Goal: Transaction & Acquisition: Purchase product/service

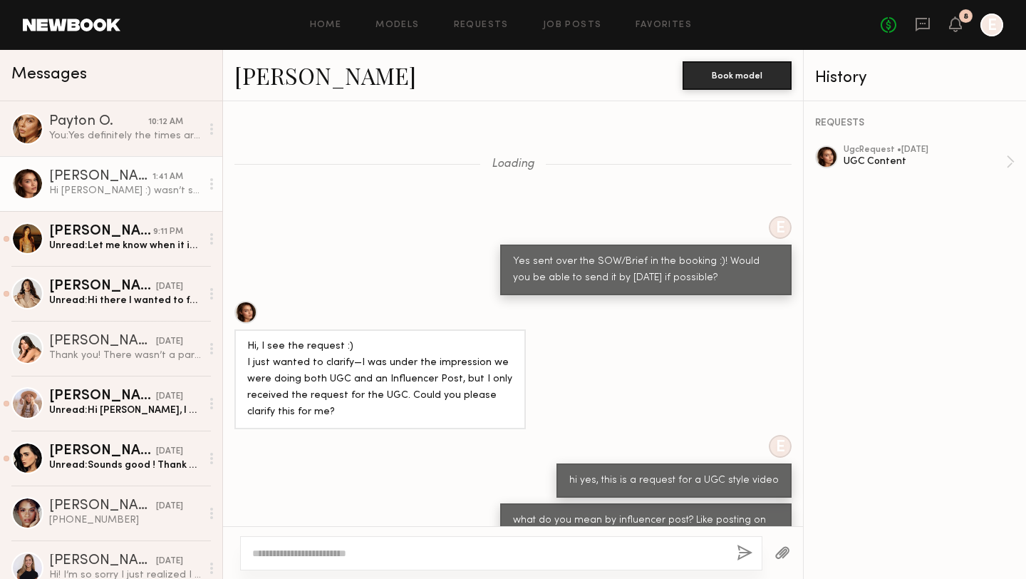
scroll to position [978, 0]
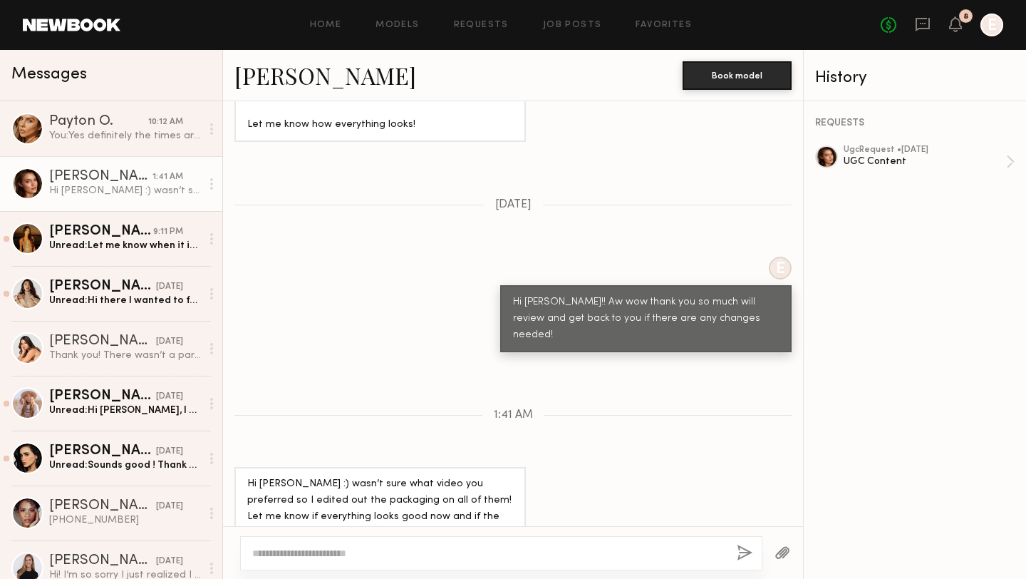
click at [361, 544] on div at bounding box center [501, 553] width 522 height 34
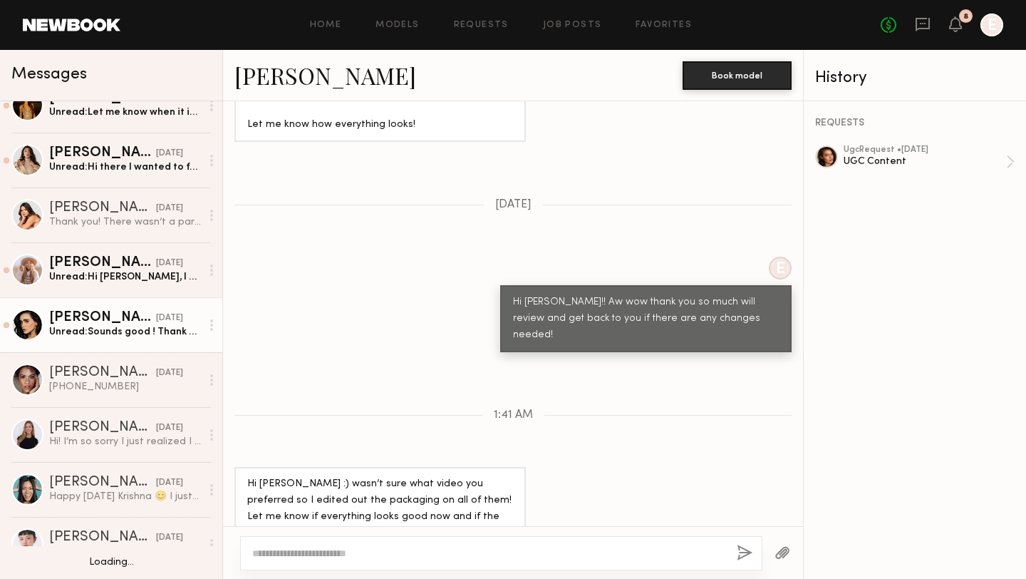
scroll to position [135, 0]
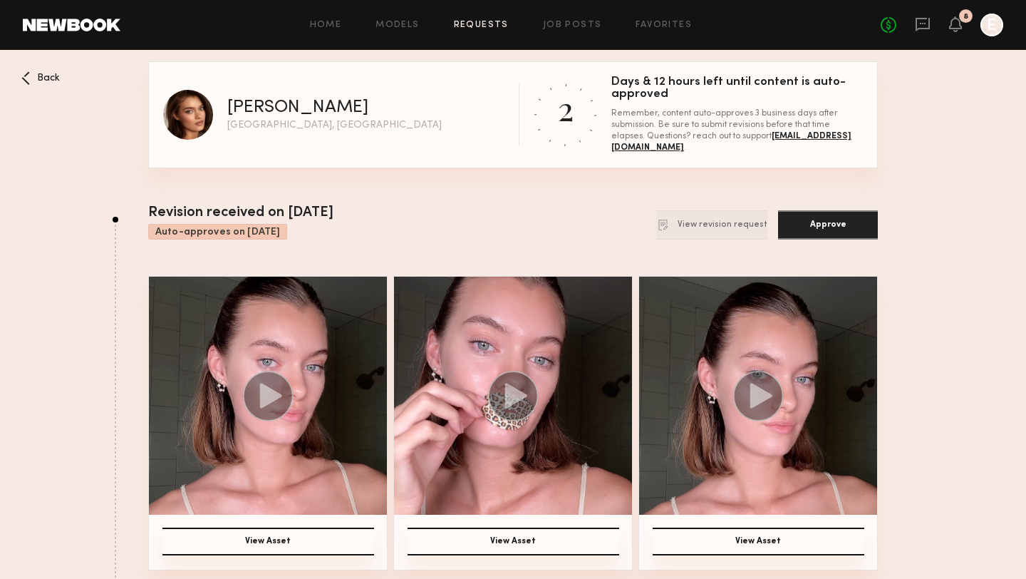
scroll to position [408, 0]
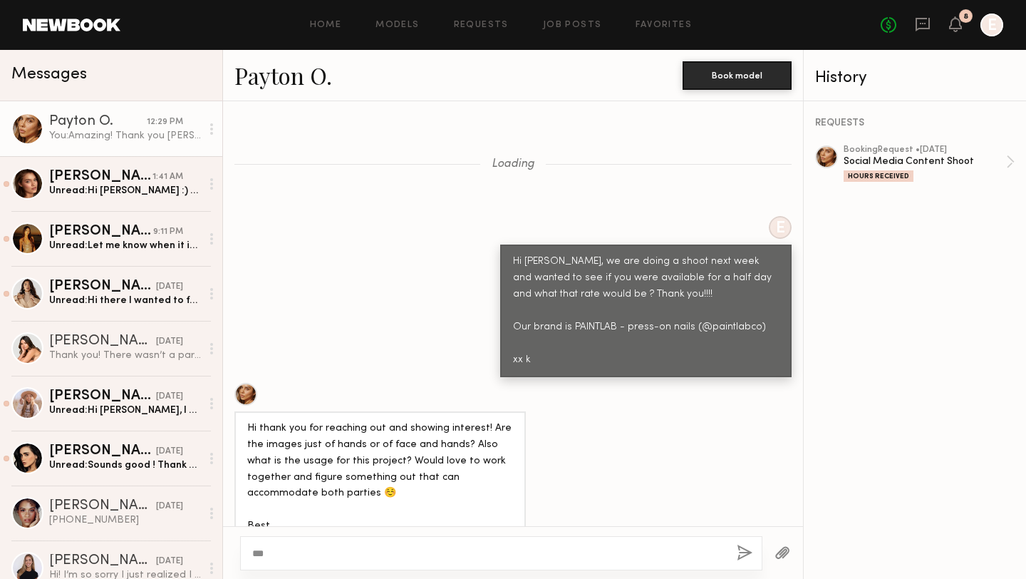
scroll to position [5920, 0]
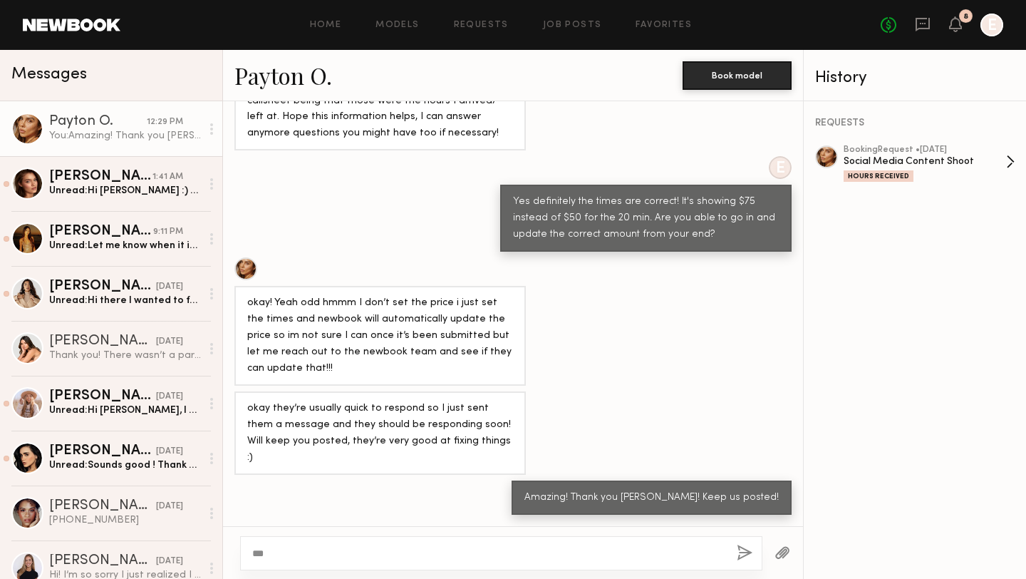
click at [878, 160] on div "Social Media Content Shoot" at bounding box center [925, 162] width 162 height 14
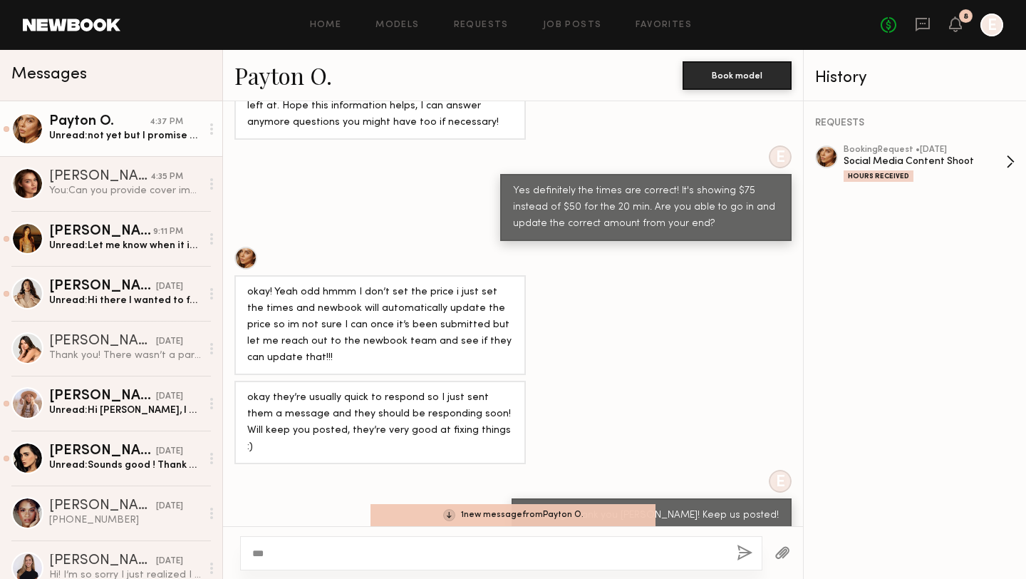
scroll to position [5988, 0]
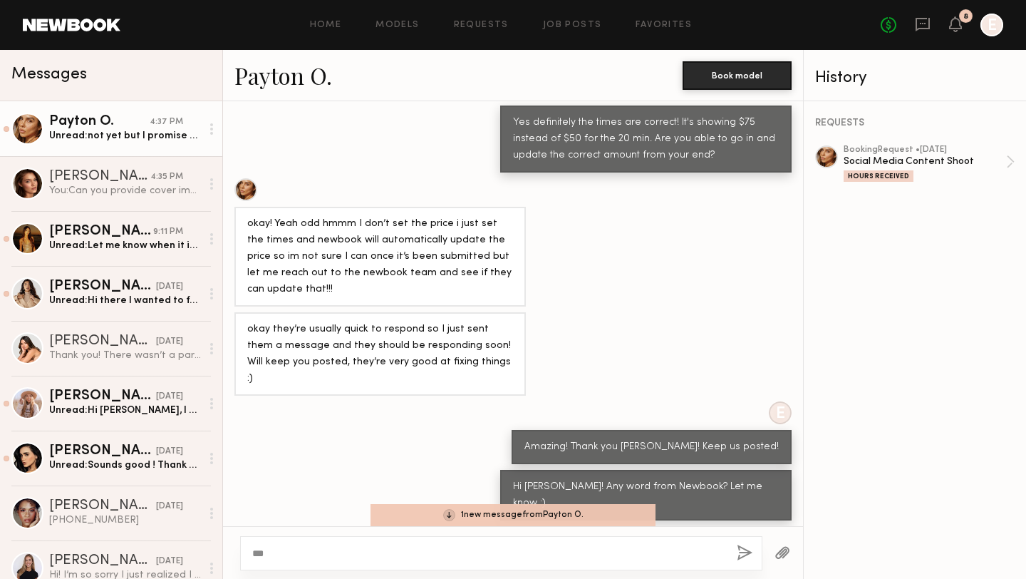
click at [282, 77] on link "Payton O." at bounding box center [283, 75] width 98 height 31
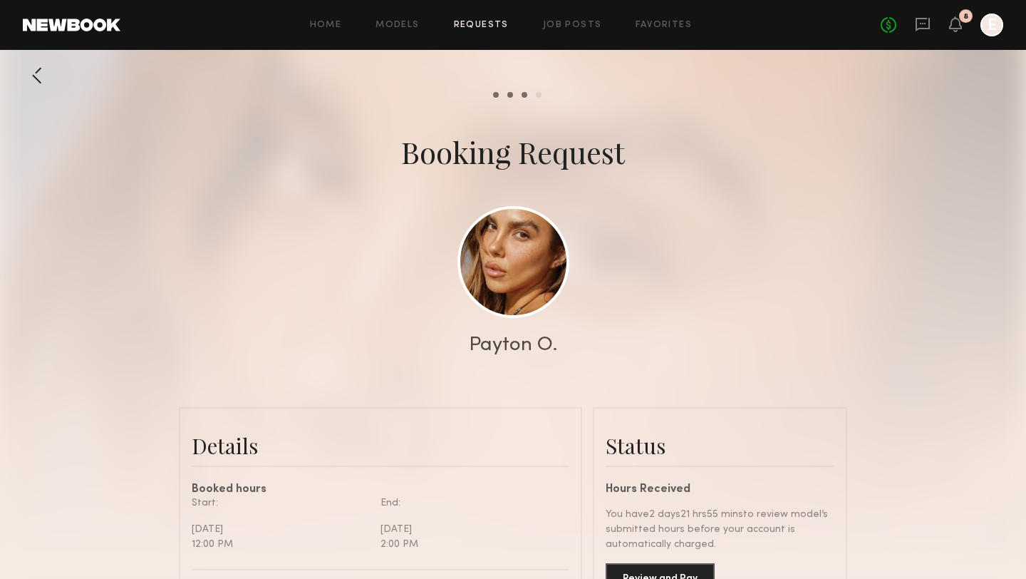
scroll to position [148, 0]
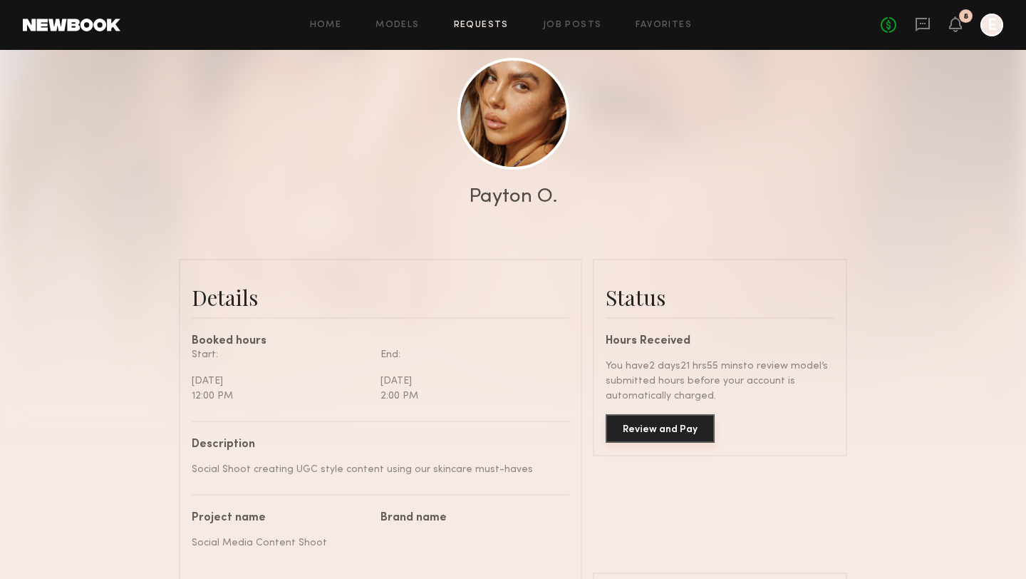
click at [658, 435] on button "Review and Pay" at bounding box center [660, 428] width 109 height 29
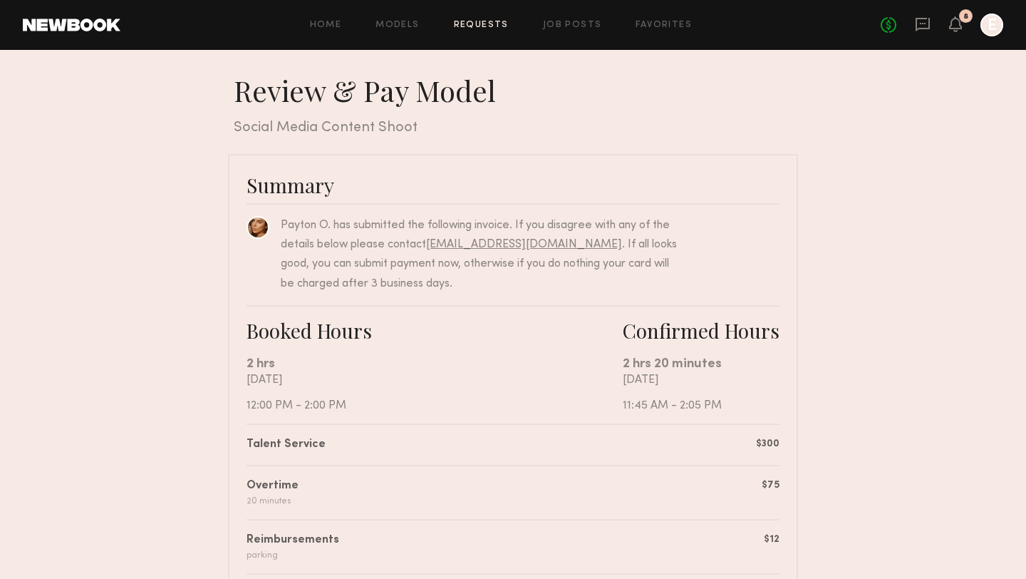
click at [554, 244] on link "[EMAIL_ADDRESS][DOMAIN_NAME]" at bounding box center [524, 244] width 196 height 11
click at [261, 204] on div "Payton O. has submitted the following invoice. If you disagree with any of the …" at bounding box center [513, 248] width 533 height 90
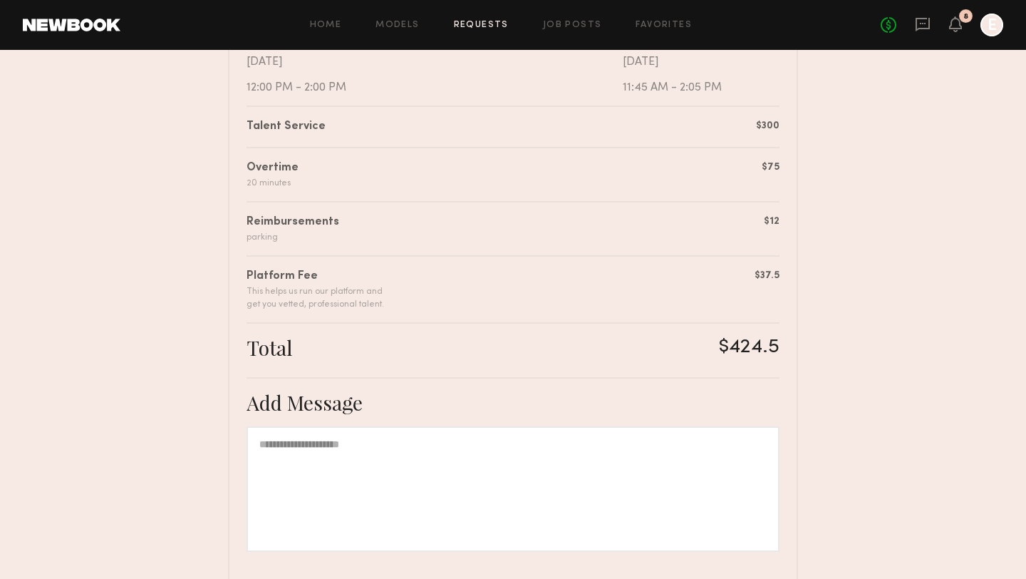
scroll to position [440, 0]
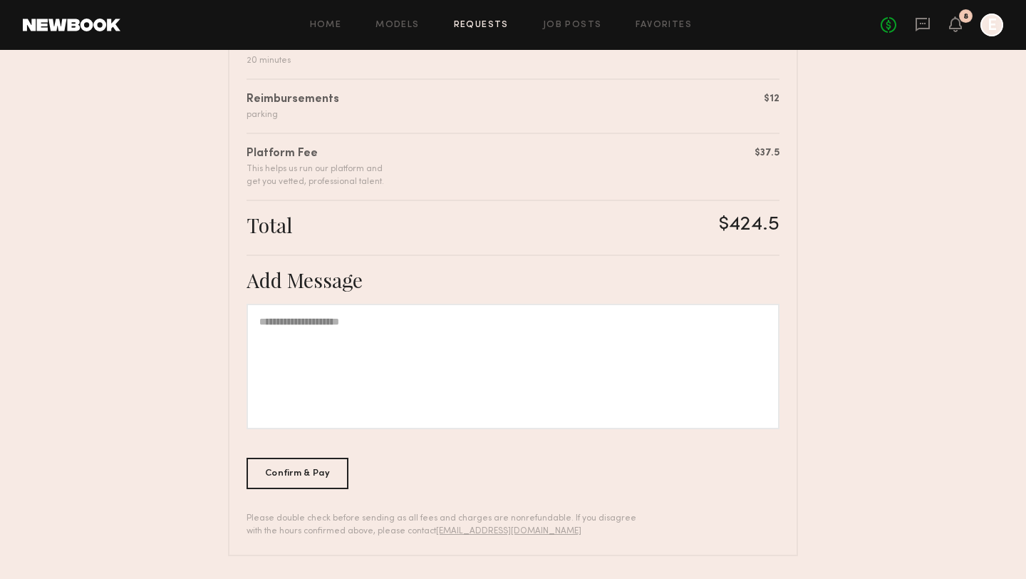
click at [293, 335] on div at bounding box center [513, 366] width 533 height 125
click at [459, 527] on link "hq@newbookmodels.com" at bounding box center [508, 531] width 145 height 9
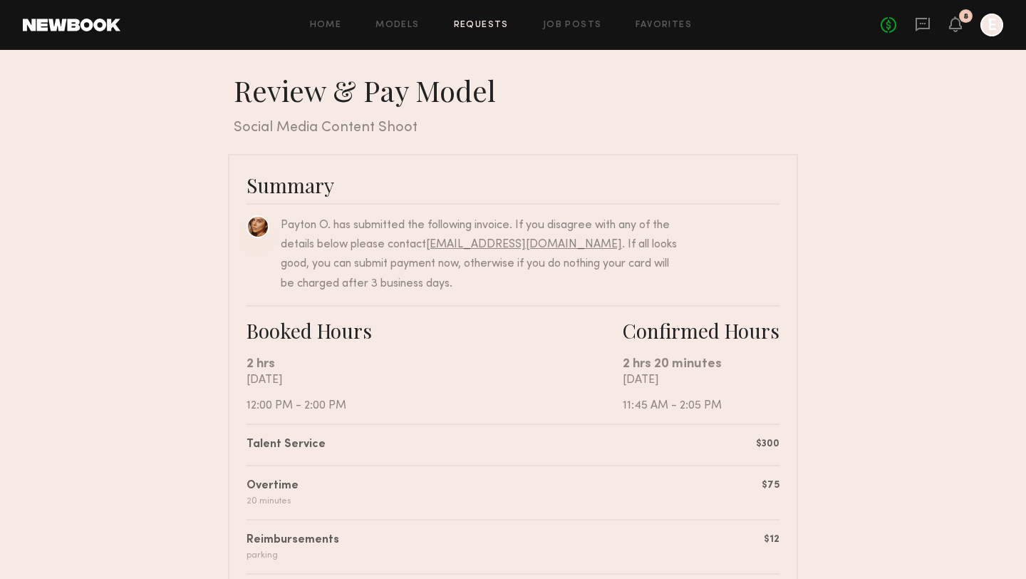
click at [254, 227] on link at bounding box center [258, 226] width 23 height 23
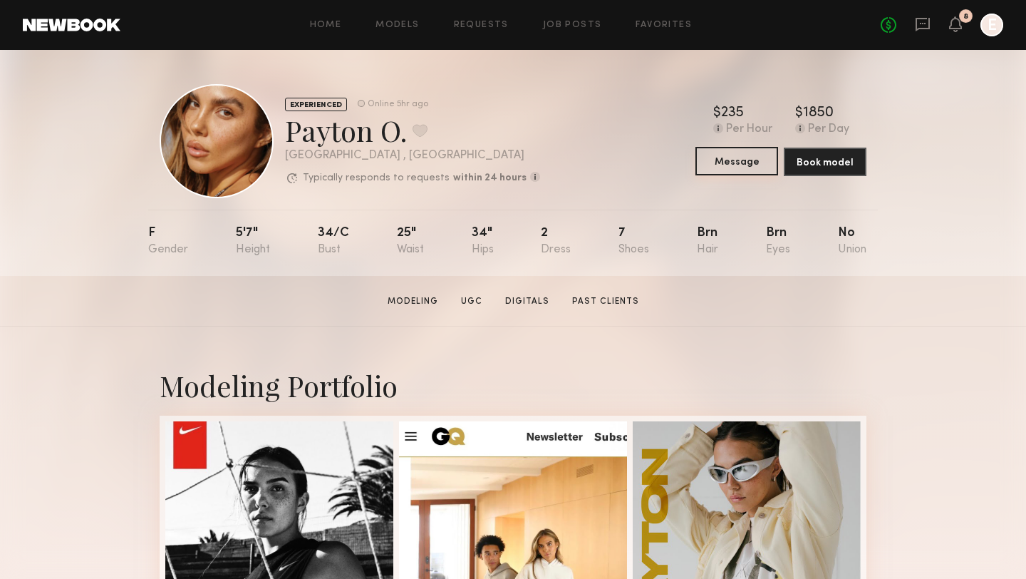
click at [738, 160] on button "Message" at bounding box center [736, 161] width 83 height 29
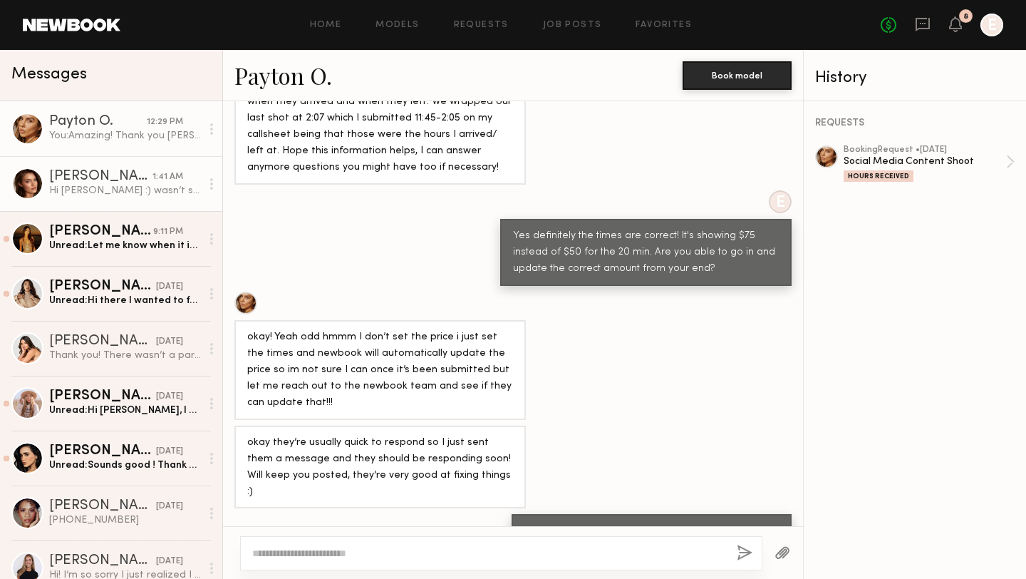
click at [81, 191] on div "Hi Krishna :) wasn’t sure what video you preferred so I edited out the packagin…" at bounding box center [125, 191] width 152 height 14
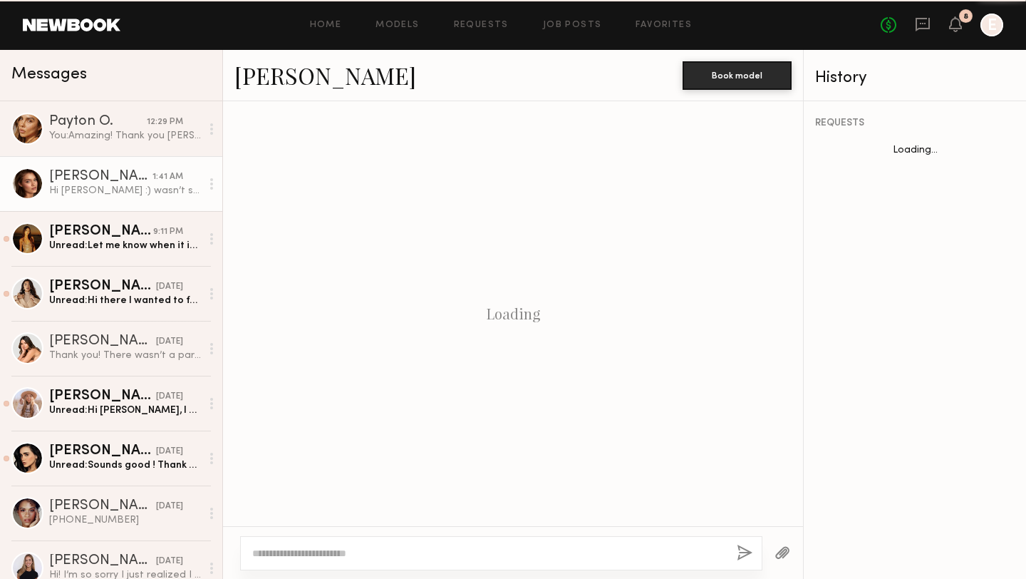
scroll to position [978, 0]
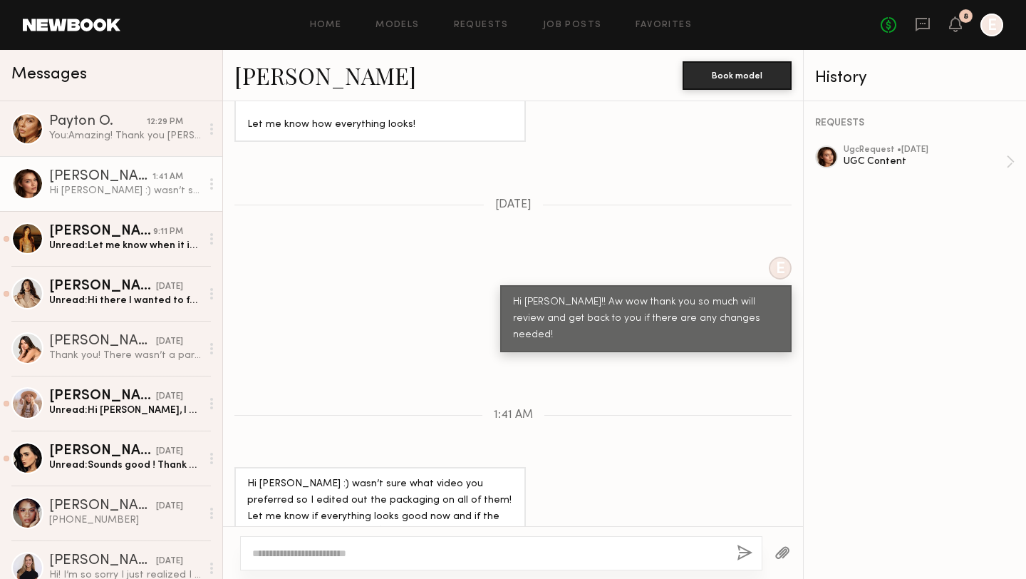
click at [469, 546] on textarea at bounding box center [488, 553] width 473 height 14
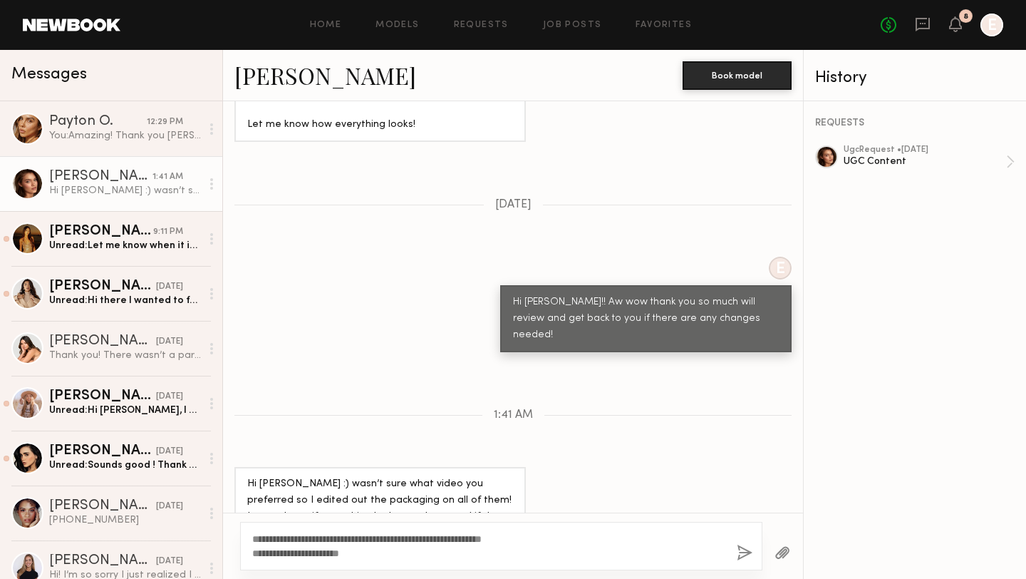
type textarea "**********"
click at [738, 555] on button "button" at bounding box center [745, 553] width 16 height 18
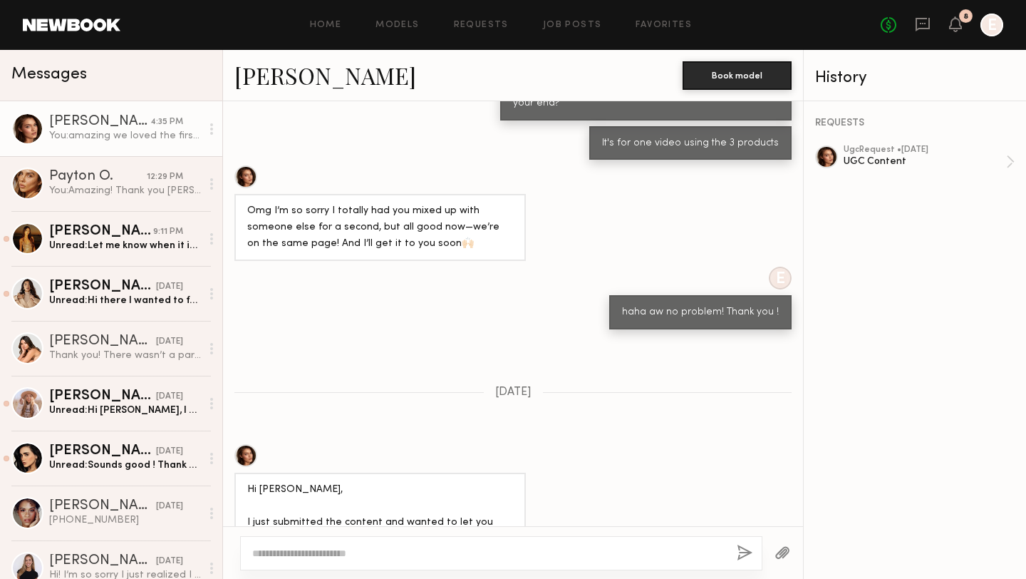
scroll to position [151, 0]
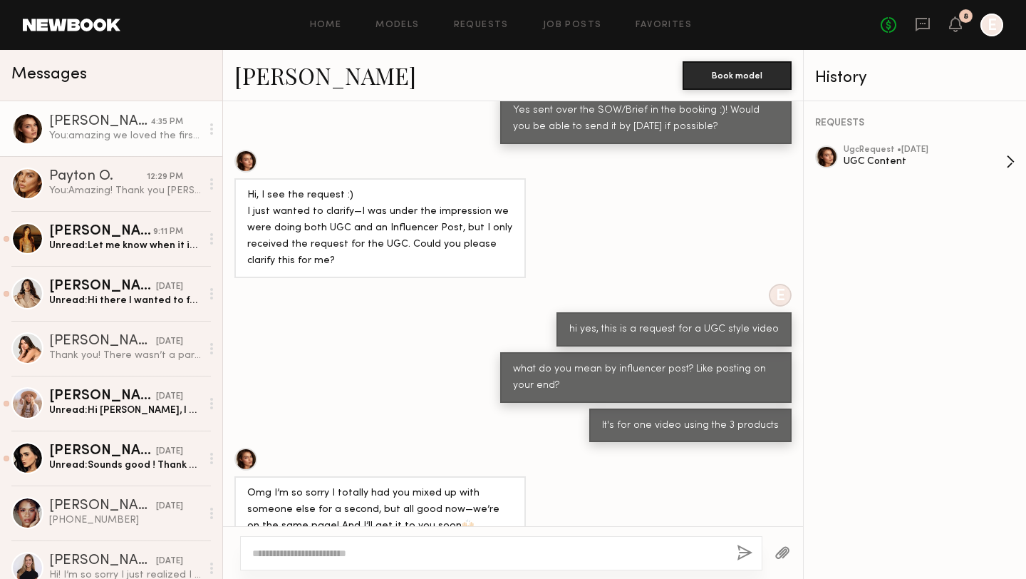
click at [888, 162] on div "UGC Content" at bounding box center [925, 162] width 162 height 14
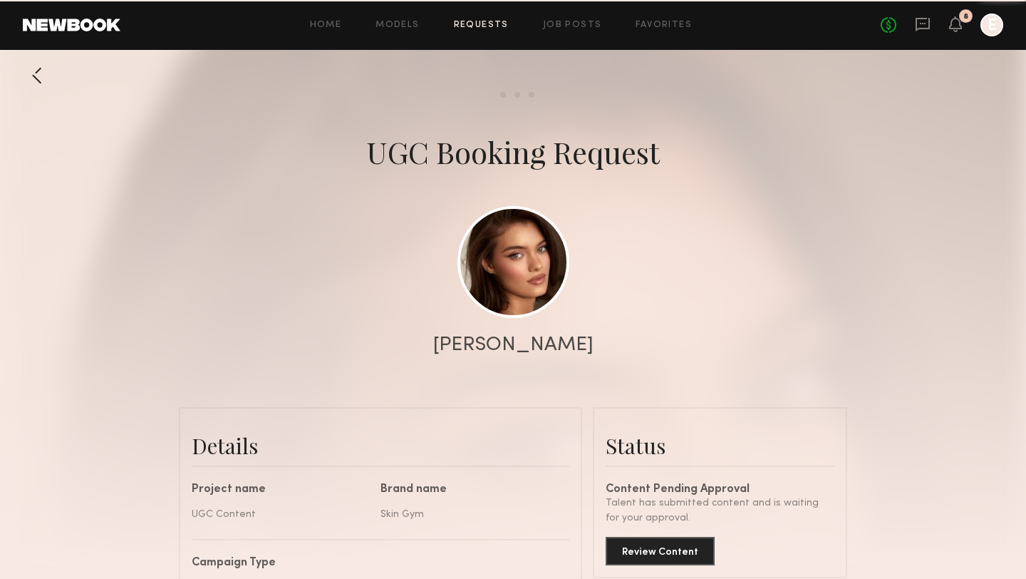
scroll to position [634, 0]
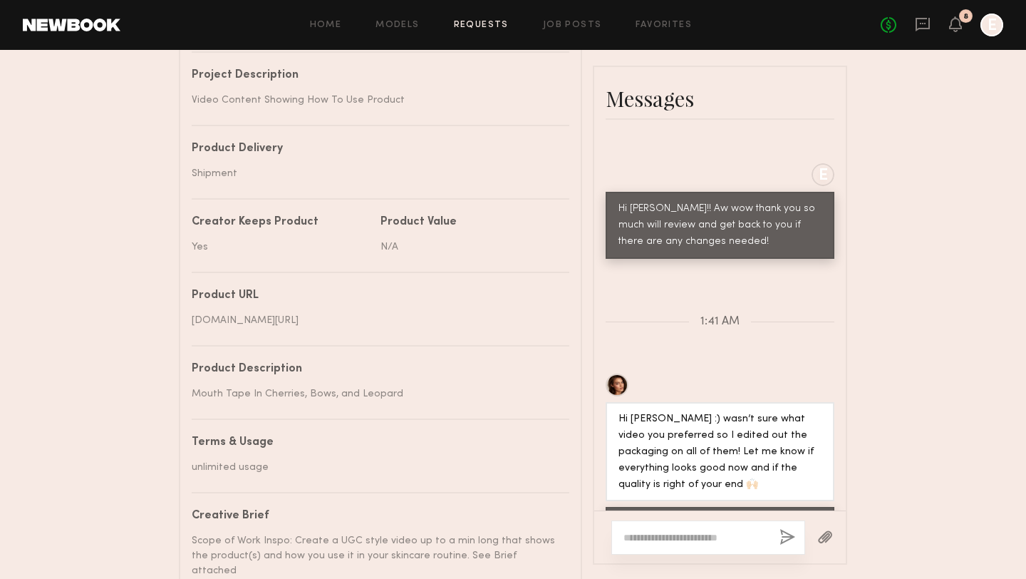
click at [666, 532] on textarea at bounding box center [695, 537] width 145 height 14
type textarea "**********"
click at [783, 529] on button "button" at bounding box center [788, 538] width 16 height 18
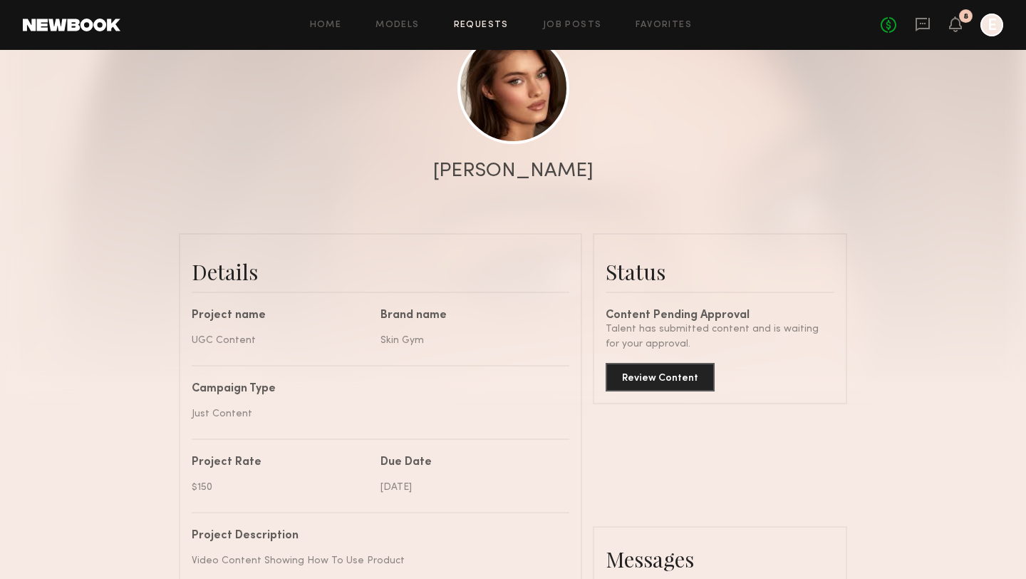
scroll to position [198, 0]
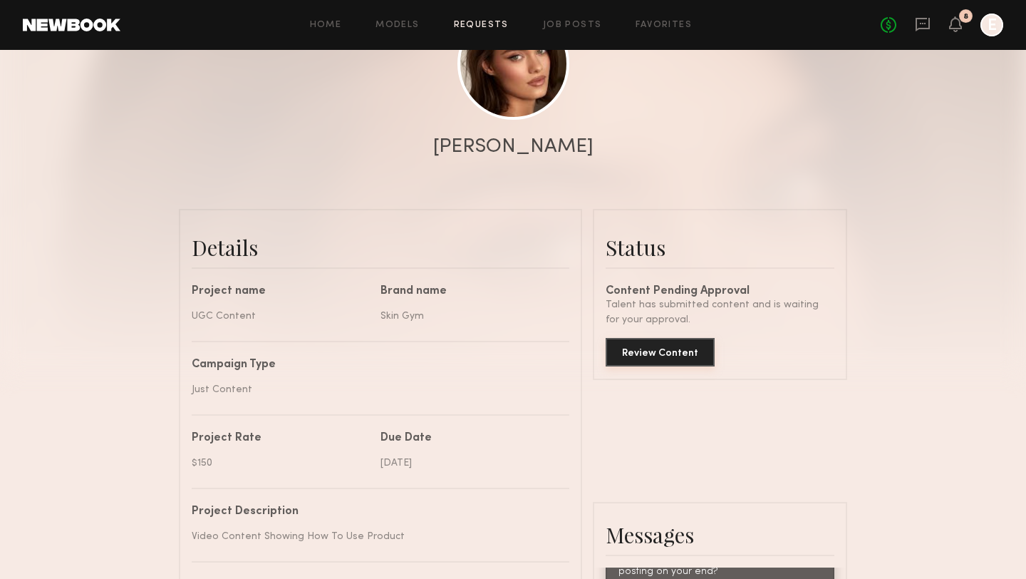
click at [675, 352] on button "Review Content" at bounding box center [660, 352] width 109 height 29
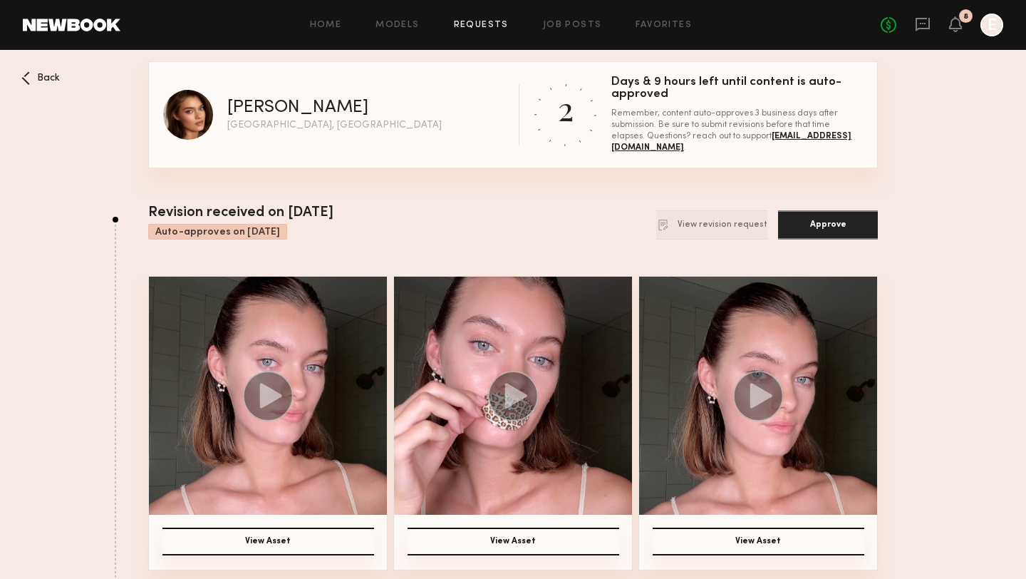
click at [341, 364] on img at bounding box center [268, 395] width 238 height 238
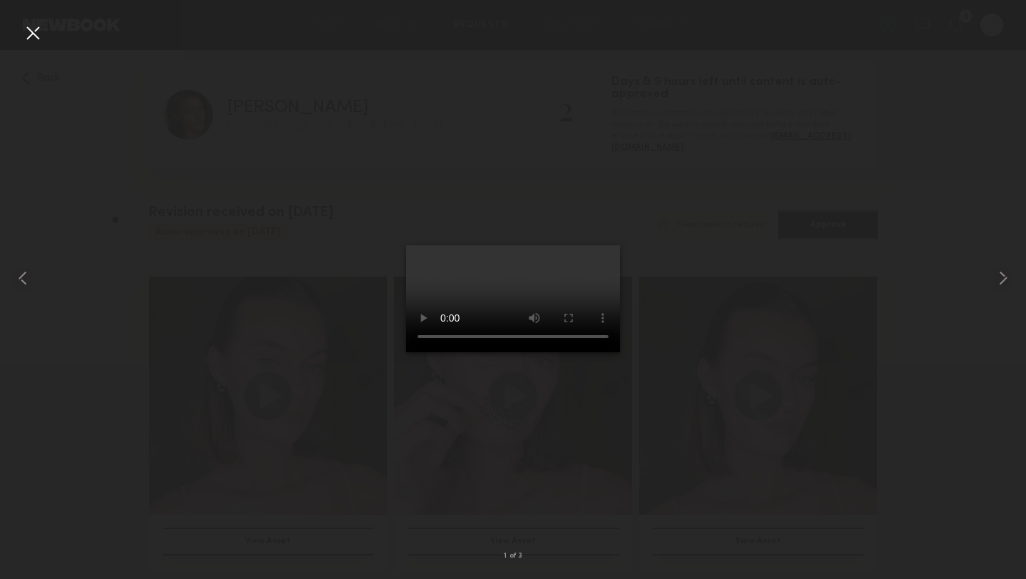
click at [33, 31] on div at bounding box center [32, 32] width 23 height 23
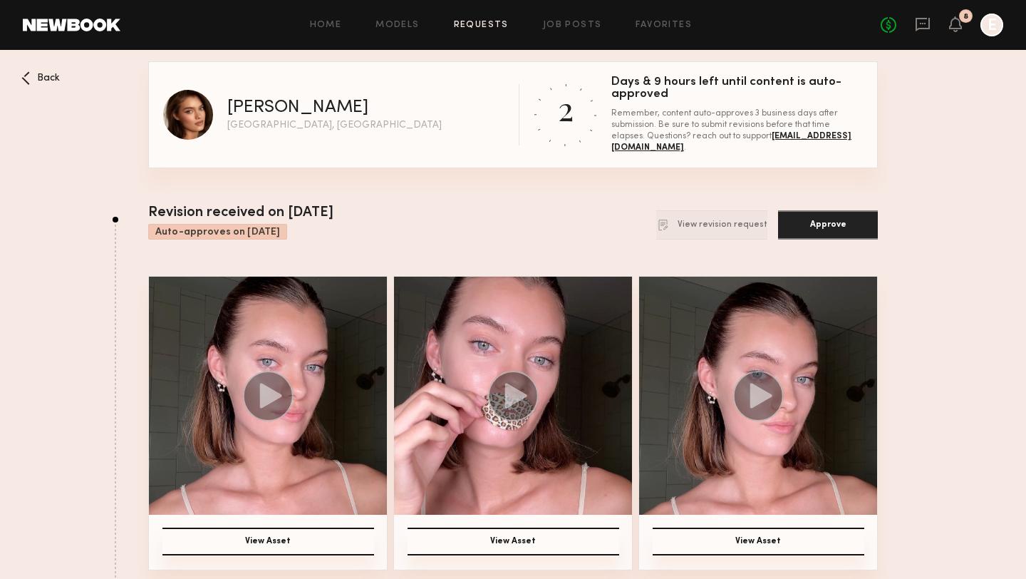
click at [803, 232] on button "Approve" at bounding box center [828, 224] width 100 height 29
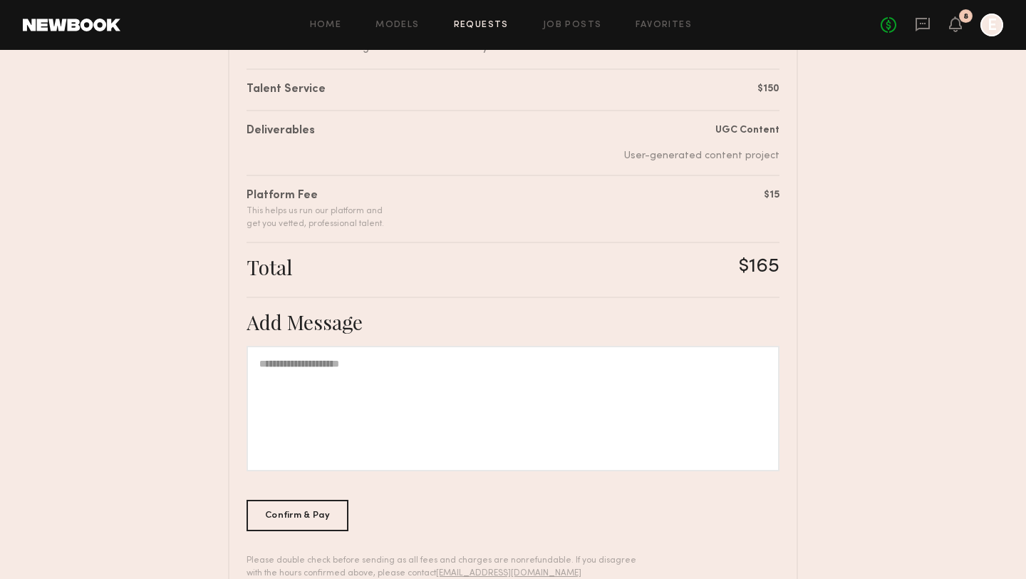
scroll to position [279, 0]
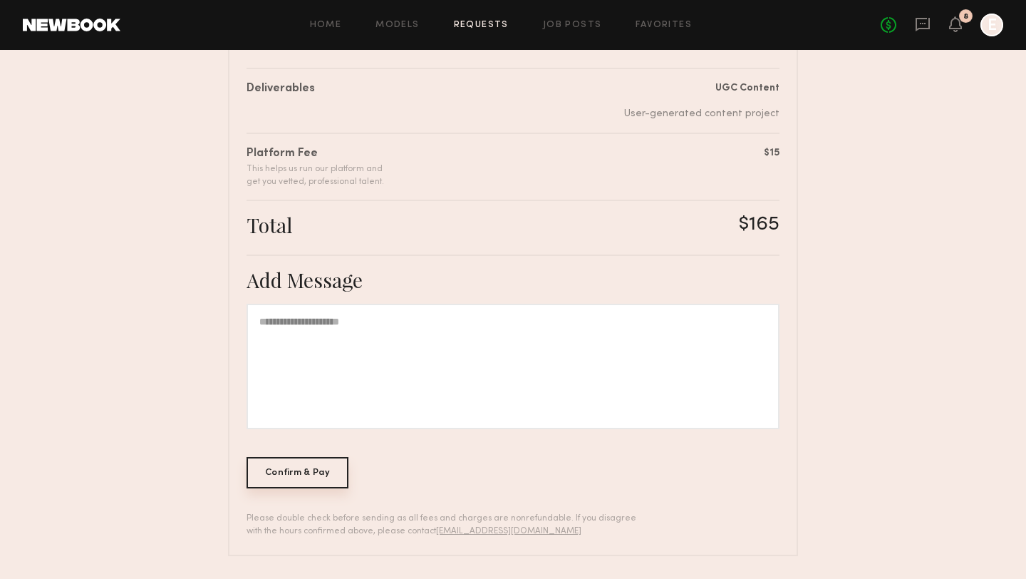
click at [335, 467] on div "Confirm & Pay" at bounding box center [298, 472] width 102 height 31
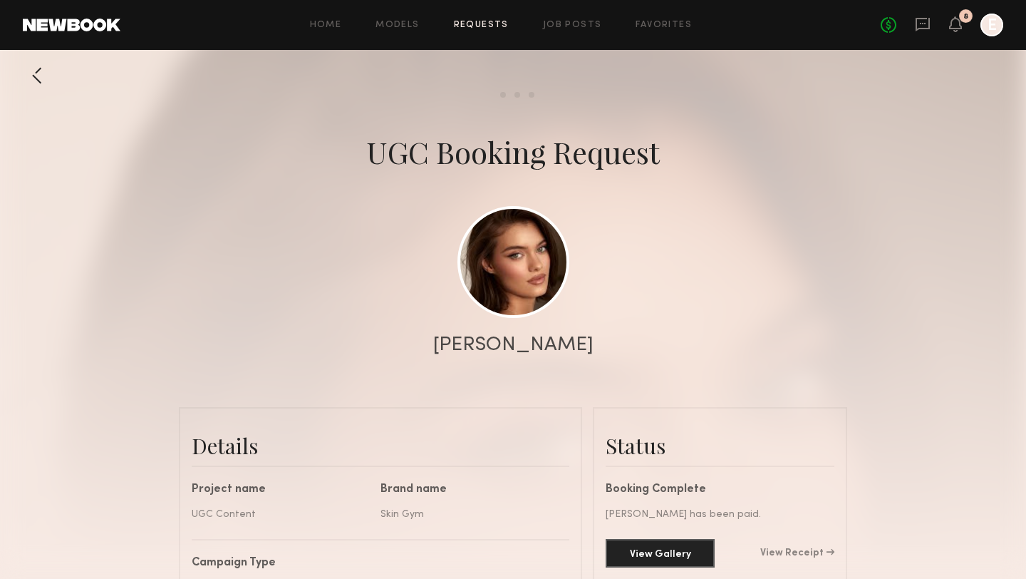
scroll to position [1089, 0]
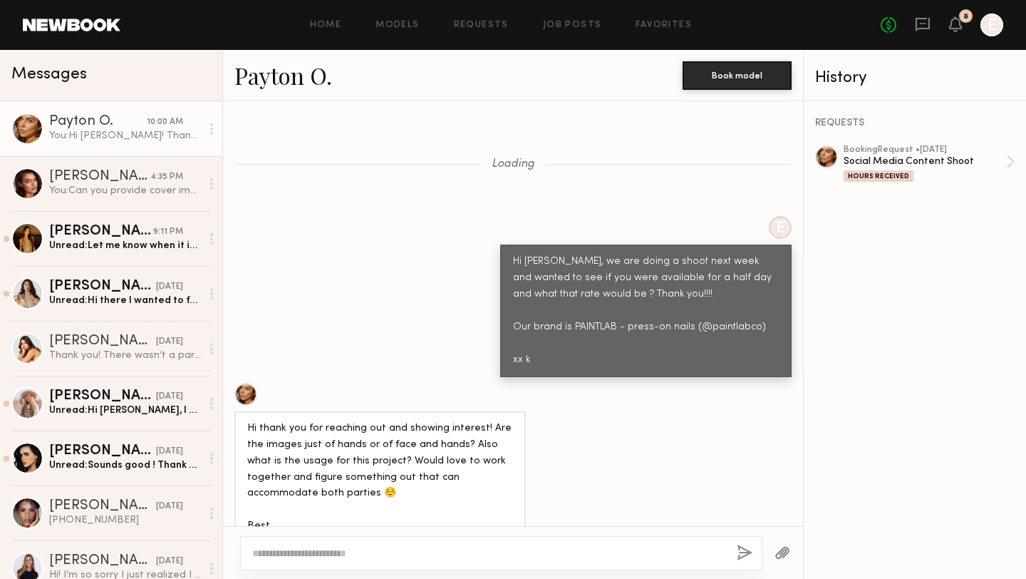
scroll to position [5920, 0]
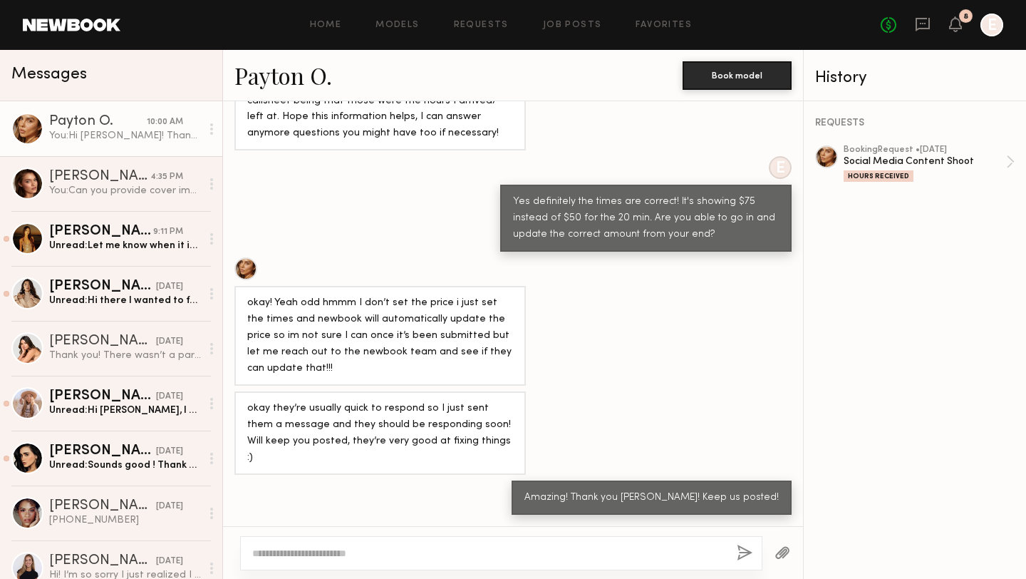
click at [343, 551] on textarea at bounding box center [488, 553] width 473 height 14
type textarea "**********"
click at [746, 557] on button "button" at bounding box center [745, 553] width 16 height 18
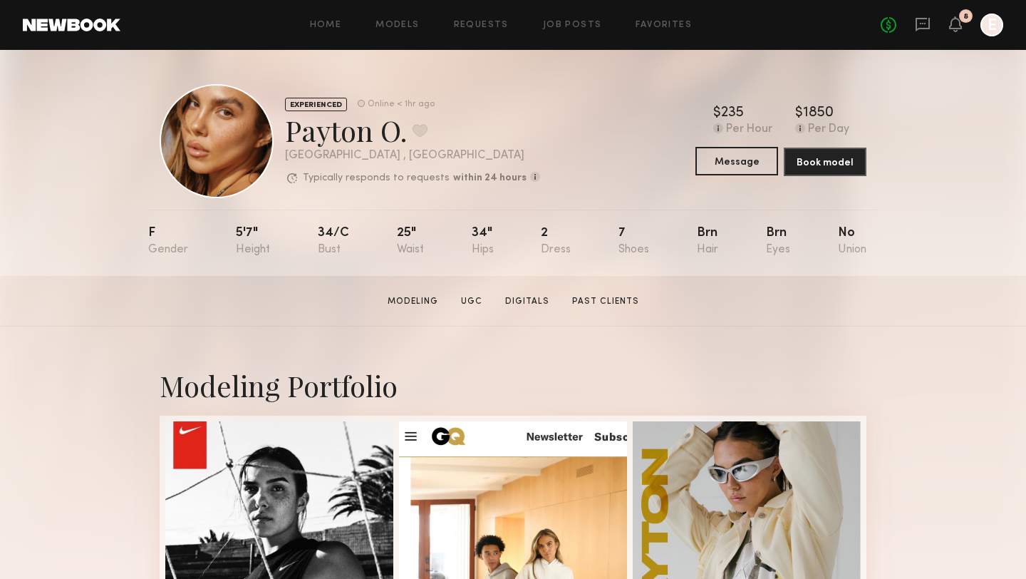
click at [739, 160] on button "Message" at bounding box center [736, 161] width 83 height 29
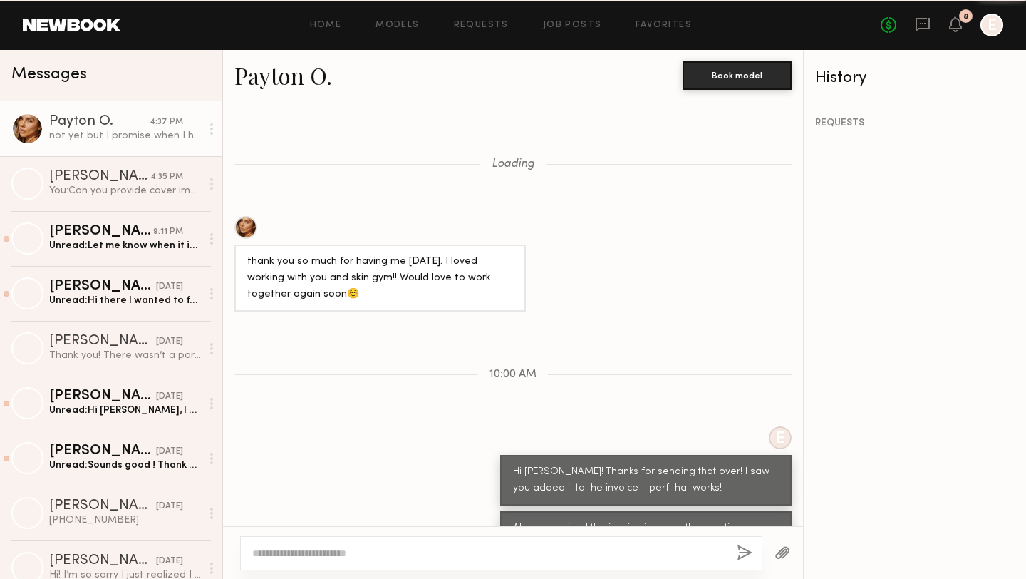
scroll to position [874, 0]
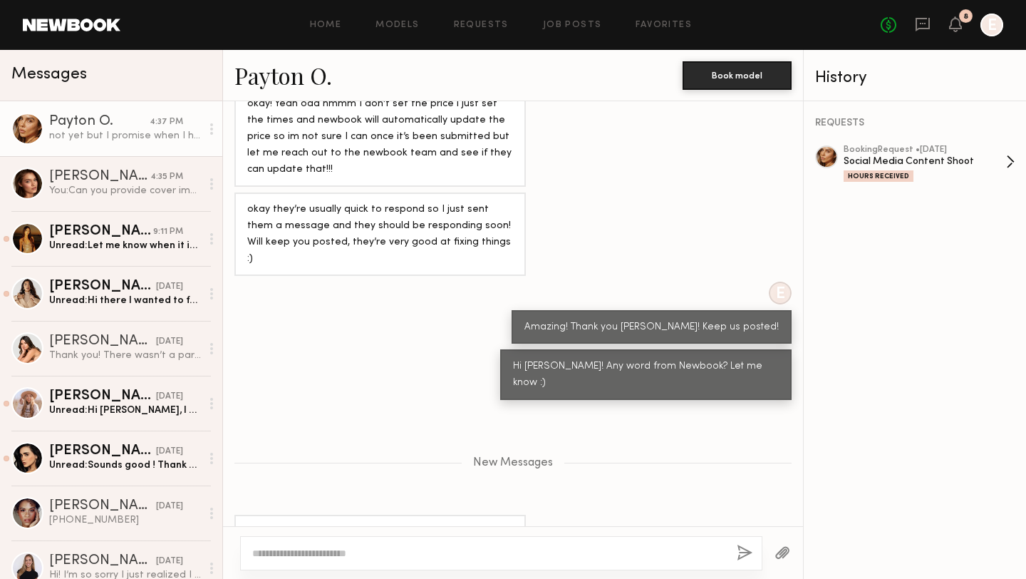
click at [855, 170] on div "Hours Received" at bounding box center [925, 176] width 162 height 12
click at [364, 549] on textarea at bounding box center [488, 553] width 473 height 14
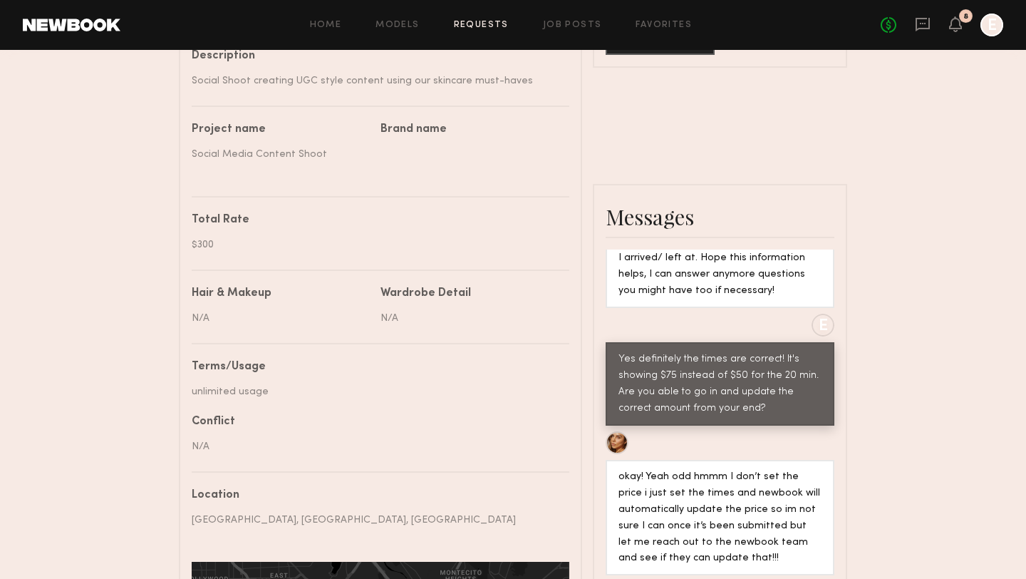
scroll to position [207, 0]
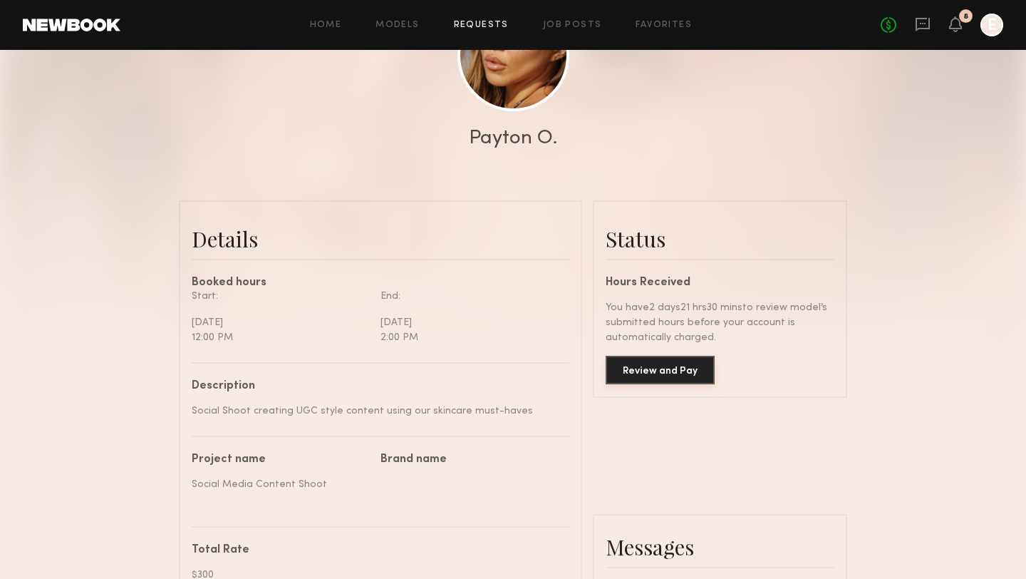
click at [682, 376] on button "Review and Pay" at bounding box center [660, 370] width 109 height 29
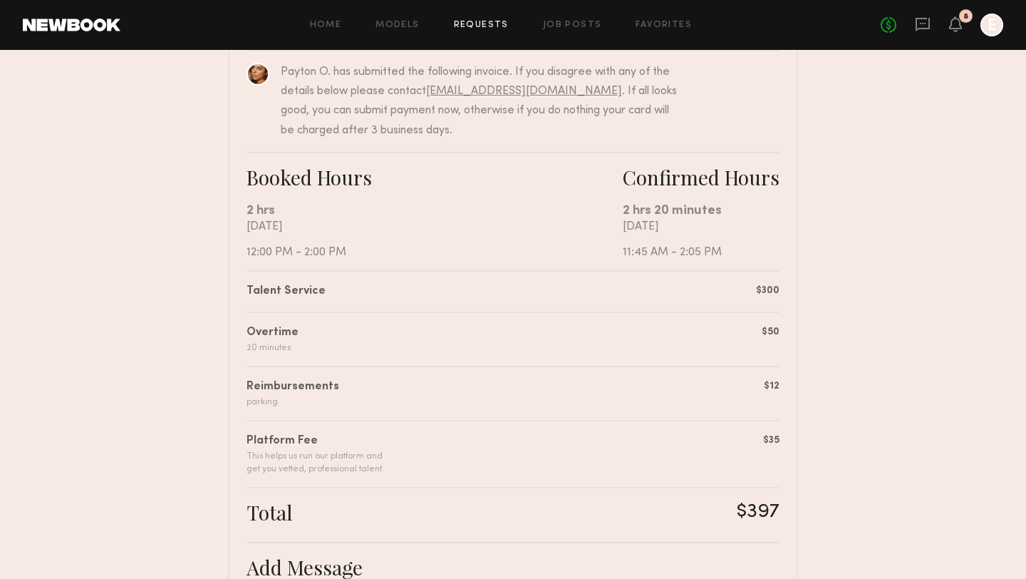
scroll to position [151, 0]
